Goal: Information Seeking & Learning: Find specific fact

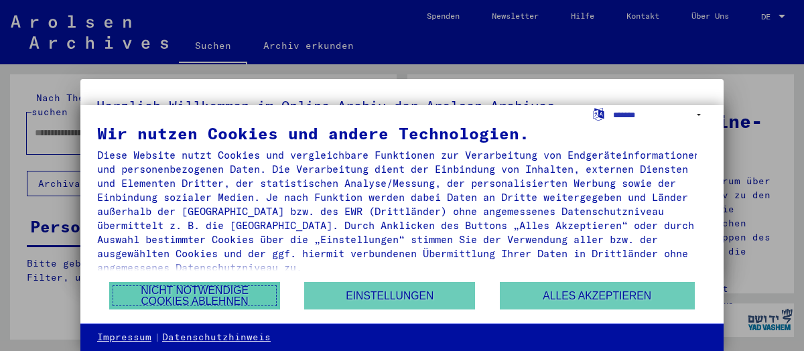
drag, startPoint x: 183, startPoint y: 306, endPoint x: 190, endPoint y: 295, distance: 13.2
click at [183, 306] on button "Nicht notwendige Cookies ablehnen" at bounding box center [194, 295] width 171 height 27
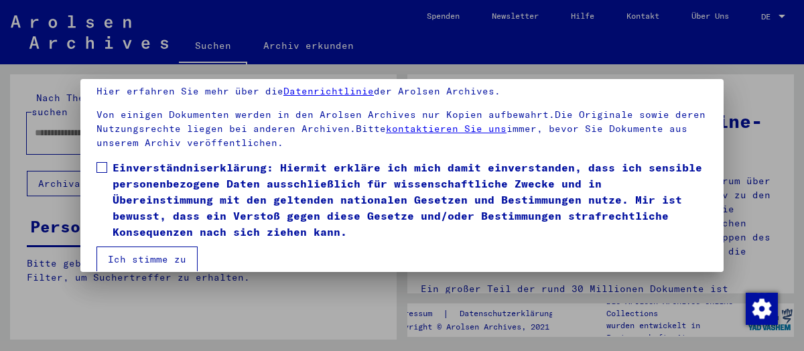
scroll to position [102, 0]
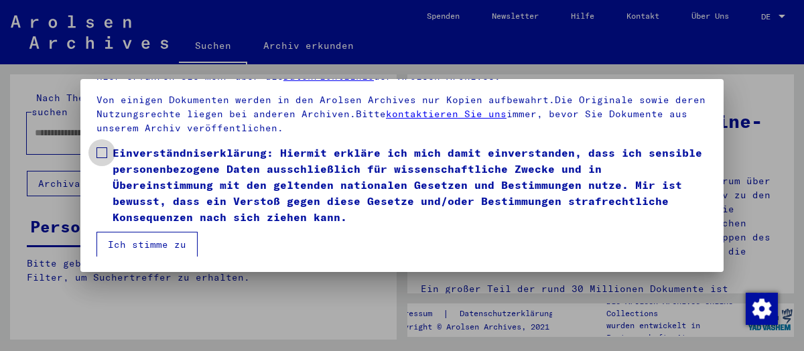
click at [102, 152] on span at bounding box center [101, 152] width 11 height 11
click at [127, 245] on button "Ich stimme zu" at bounding box center [146, 244] width 101 height 25
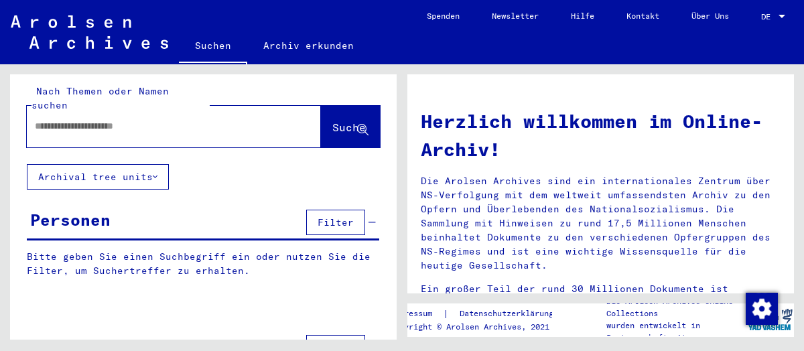
scroll to position [0, 0]
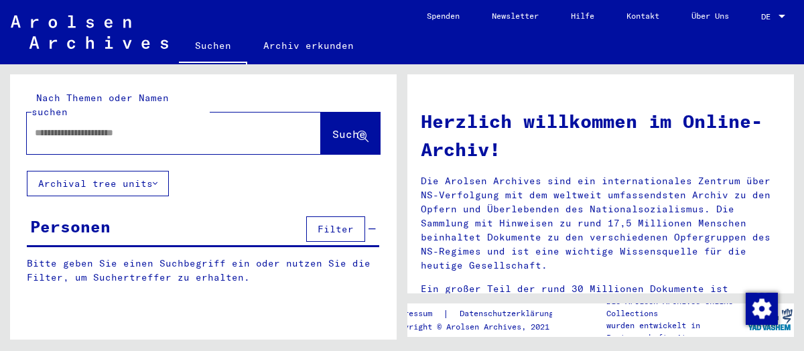
click at [335, 223] on span "Filter" at bounding box center [335, 229] width 36 height 12
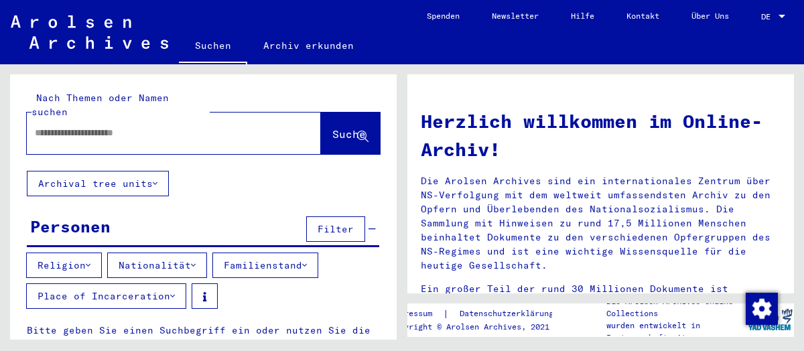
click at [109, 126] on input "text" at bounding box center [158, 133] width 246 height 14
type input "**********"
click at [332, 127] on span "Suche" at bounding box center [348, 133] width 33 height 13
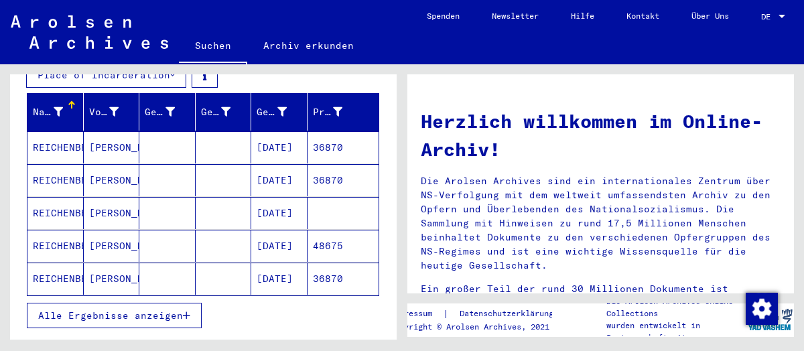
scroll to position [268, 0]
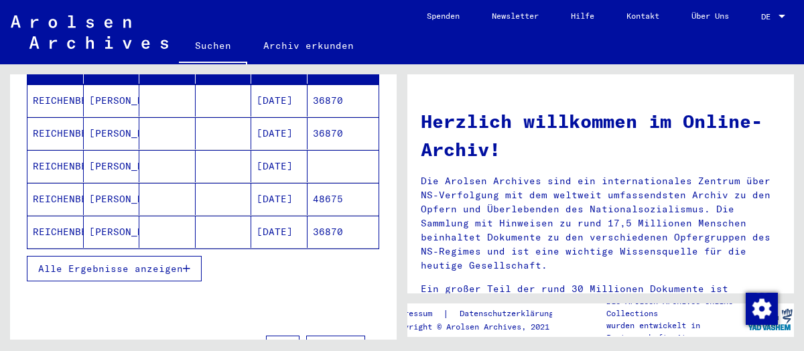
click at [161, 263] on span "Alle Ergebnisse anzeigen" at bounding box center [110, 269] width 145 height 12
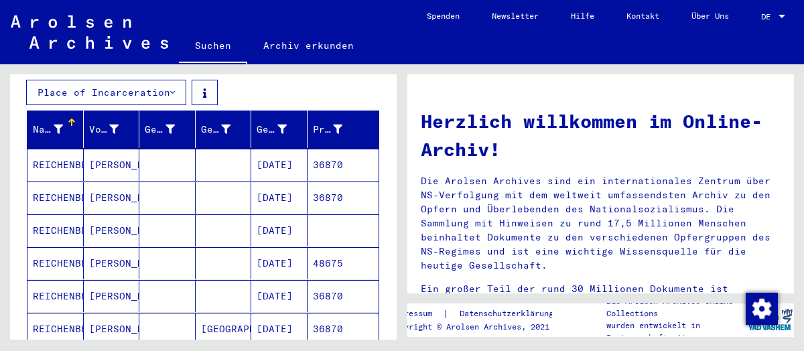
scroll to position [201, 0]
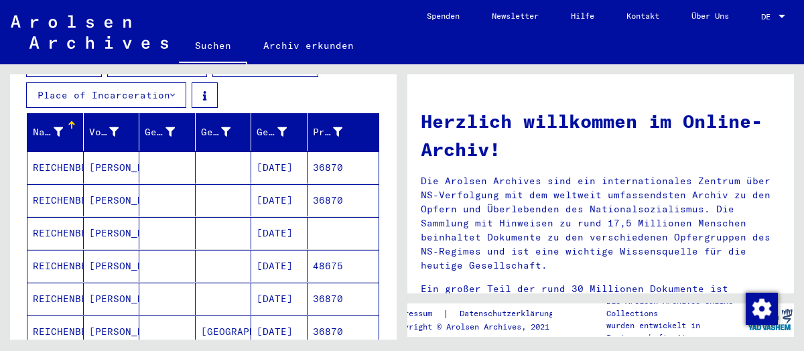
drag, startPoint x: 298, startPoint y: 125, endPoint x: 368, endPoint y: 161, distance: 78.8
click at [368, 161] on mat-table "Nachname Vorname Geburtsname Geburt‏ Geburtsdatum Prisoner # [PERSON_NAME] [DAT…" at bounding box center [203, 231] width 352 height 236
click at [281, 217] on mat-cell "[DATE]" at bounding box center [279, 233] width 56 height 32
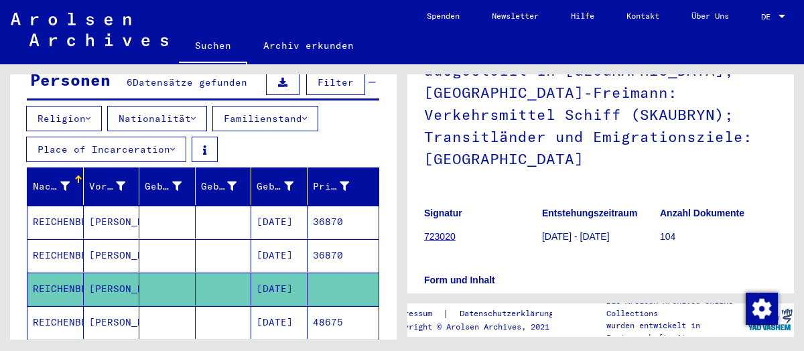
scroll to position [121, 0]
